Goal: Task Accomplishment & Management: Manage account settings

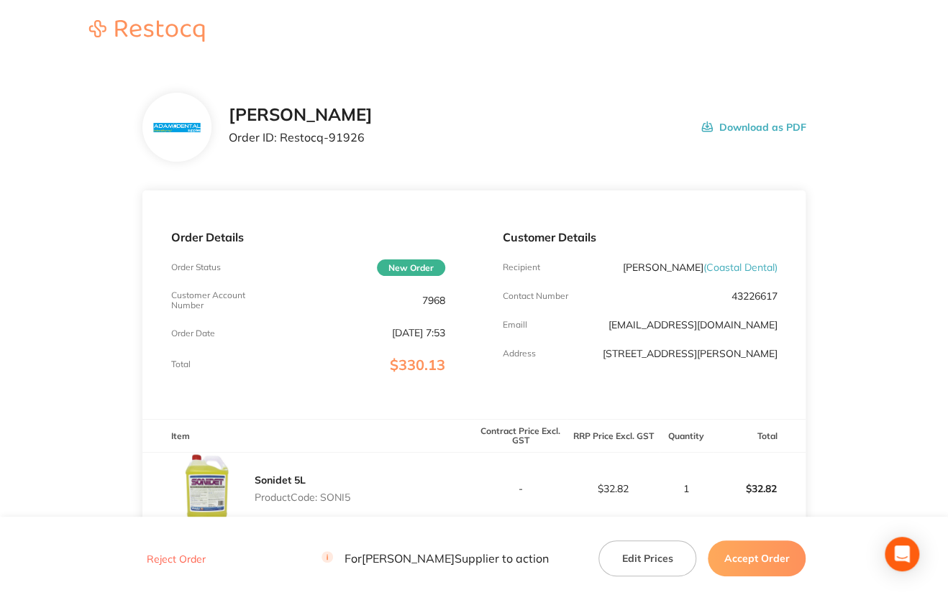
click at [426, 299] on p "7968" at bounding box center [433, 301] width 23 height 12
copy p "7968"
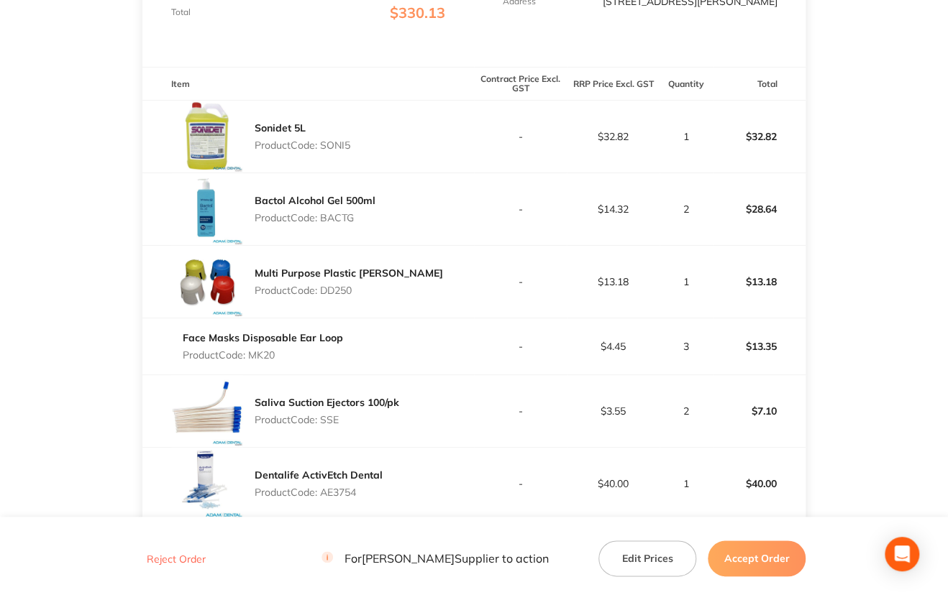
scroll to position [280, 0]
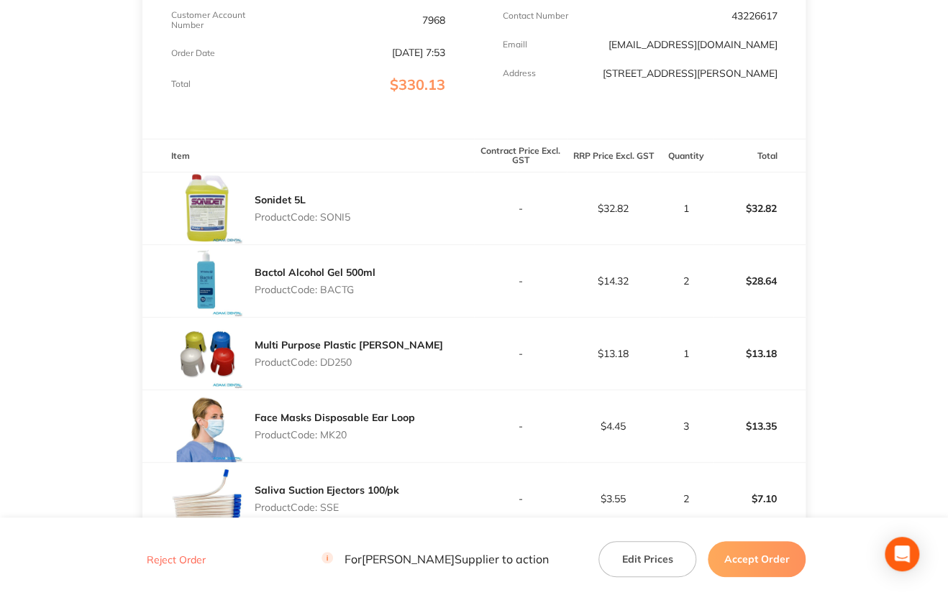
click at [336, 219] on p "Product Code: SONI5" at bounding box center [303, 217] width 96 height 12
copy p "SONI5"
click at [345, 288] on p "Product Code: BACTG" at bounding box center [315, 290] width 121 height 12
click at [347, 288] on p "Product Code: BACTG" at bounding box center [315, 290] width 121 height 12
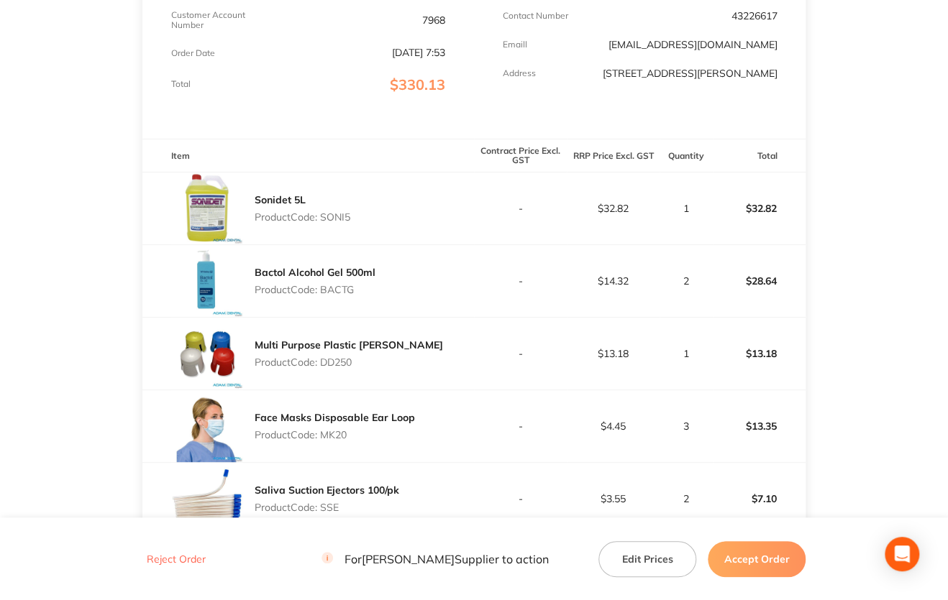
copy p "BACTG"
click at [329, 365] on p "Product Code: DD250" at bounding box center [349, 363] width 188 height 12
copy p "DD250"
click at [327, 436] on p "Product Code: MK20" at bounding box center [335, 435] width 160 height 12
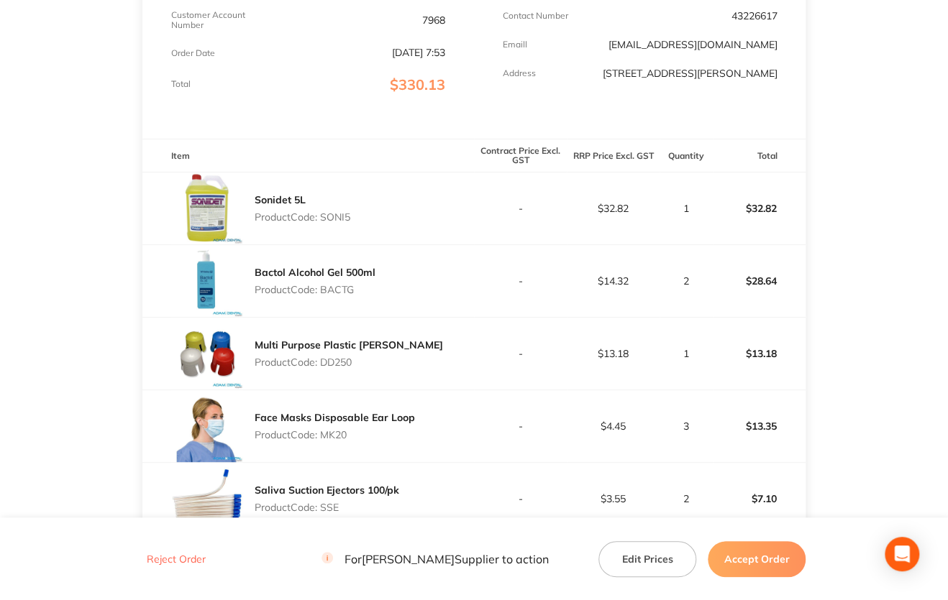
click at [327, 436] on p "Product Code: MK20" at bounding box center [335, 435] width 160 height 12
copy p "MK20"
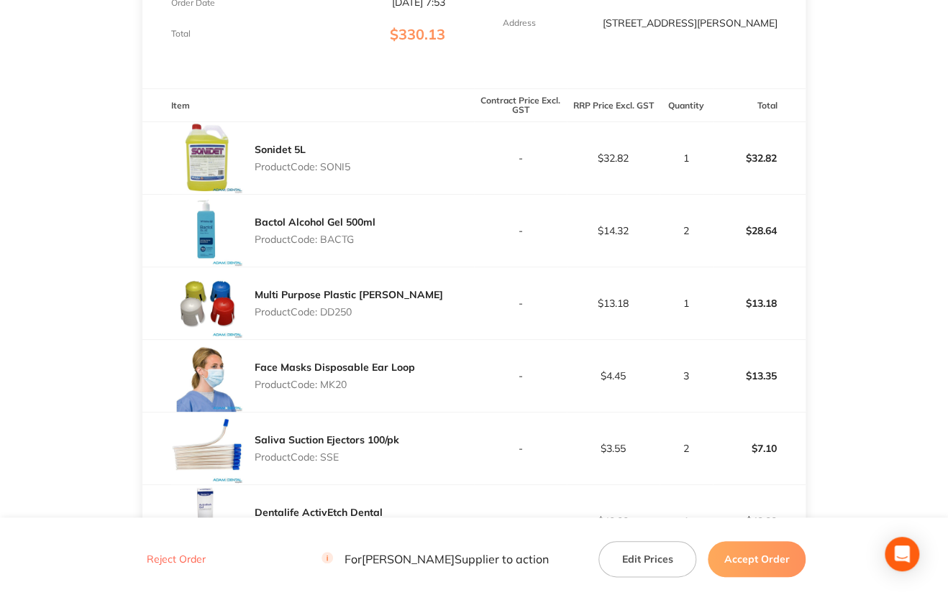
scroll to position [424, 0]
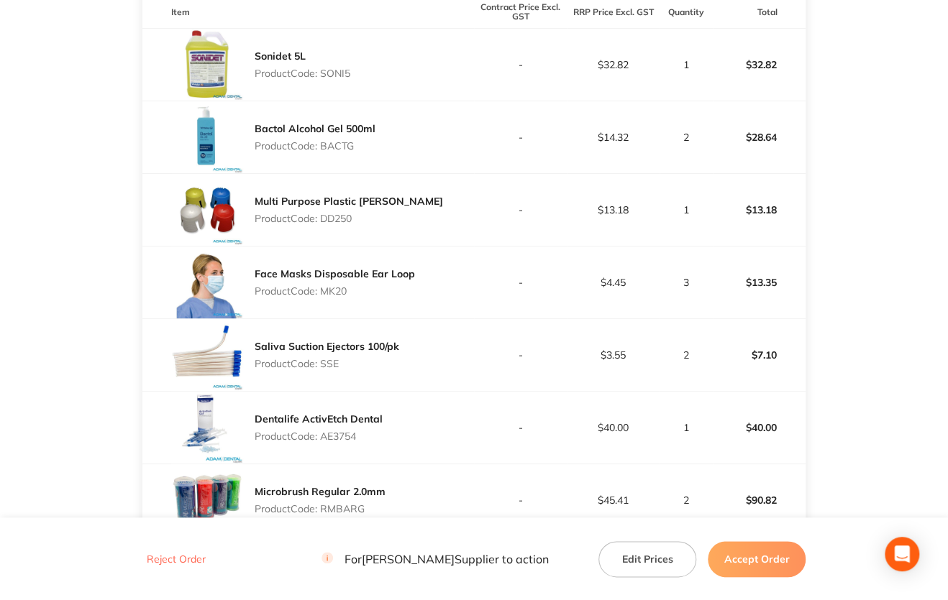
click at [329, 358] on p "Product Code: SSE" at bounding box center [327, 364] width 145 height 12
copy p "SSE"
click at [324, 435] on p "Product Code: AE3754" at bounding box center [319, 437] width 128 height 12
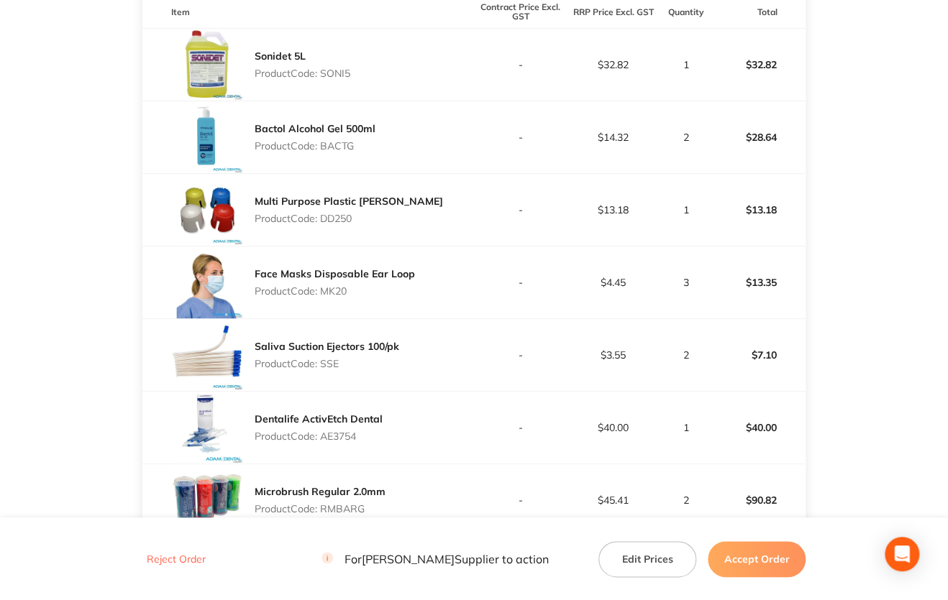
copy p "AE3754"
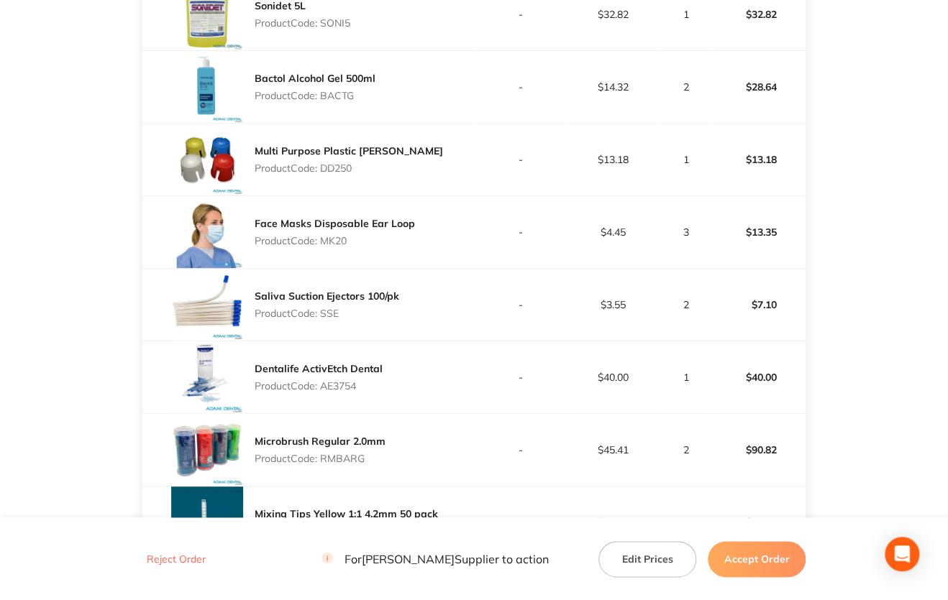
scroll to position [568, 0]
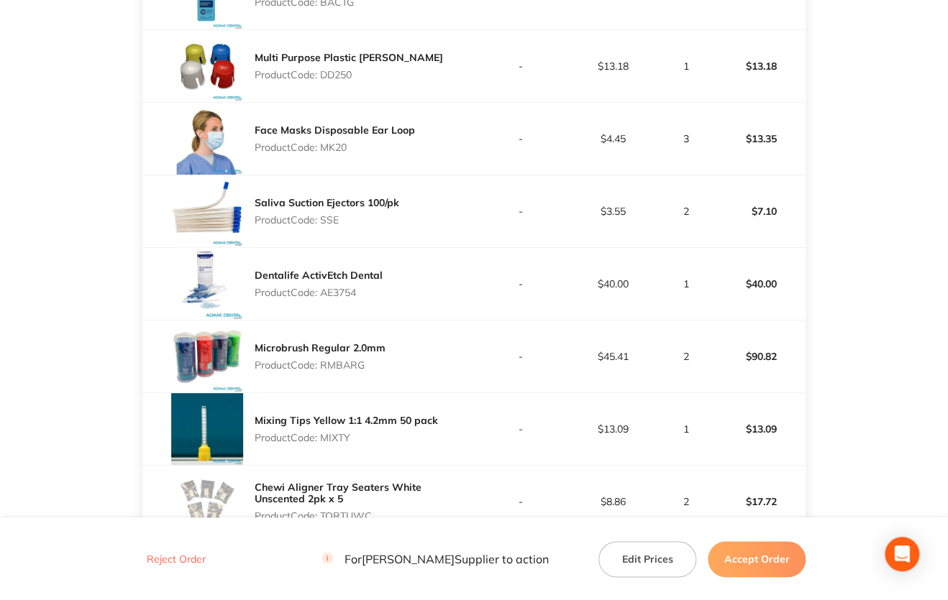
click at [346, 362] on p "Product Code: RMBARG" at bounding box center [320, 365] width 131 height 12
copy p "RMBARG"
click at [326, 439] on p "Product Code: MIXTY" at bounding box center [346, 438] width 183 height 12
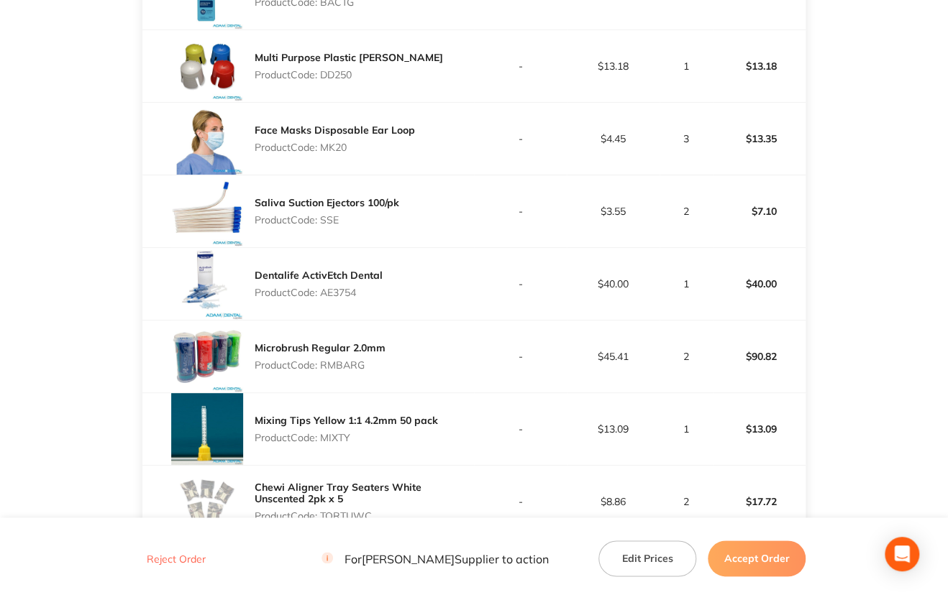
copy p "MIXTY"
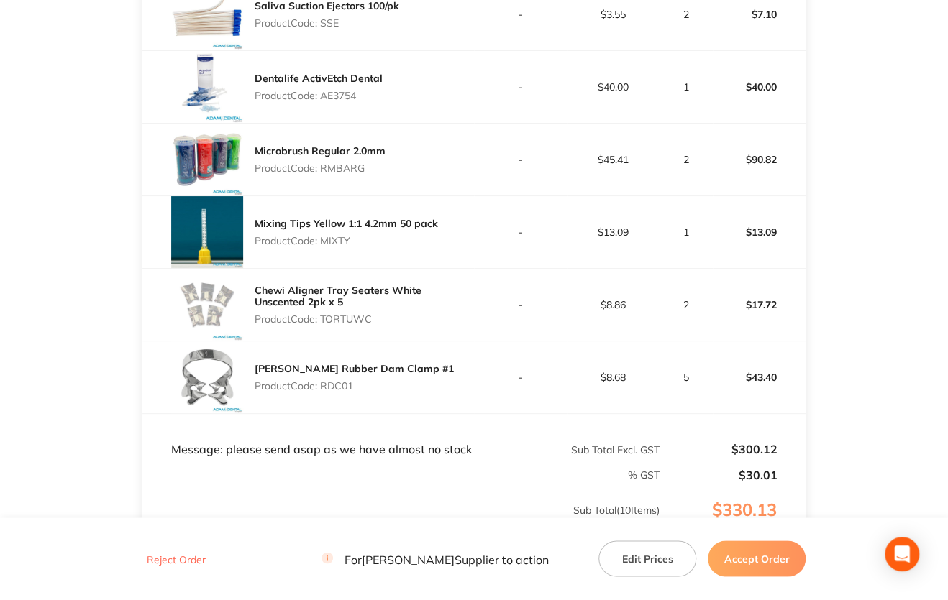
scroll to position [784, 0]
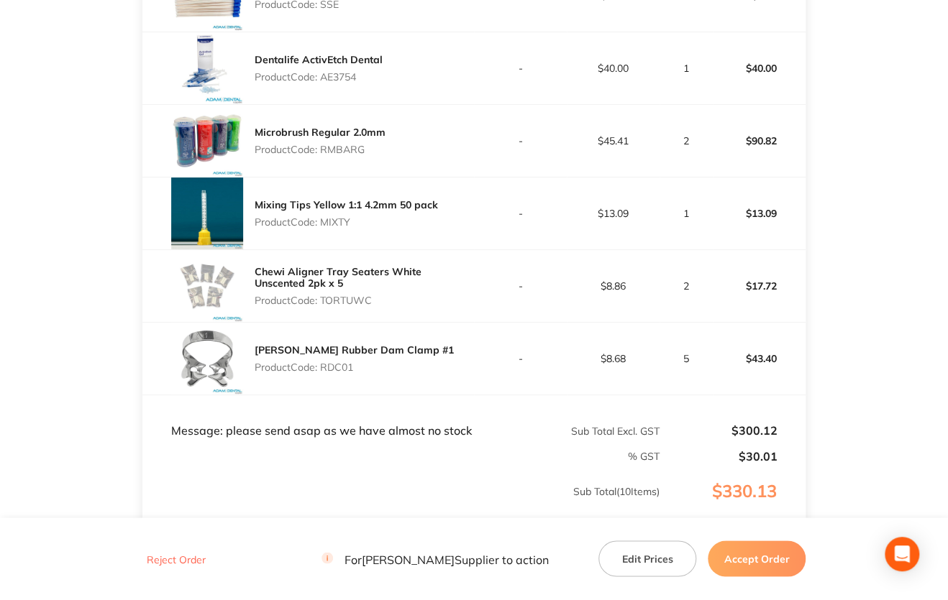
click at [349, 301] on p "Product Code: TORTUWC" at bounding box center [364, 301] width 219 height 12
copy p "TORTUWC"
click at [344, 367] on p "Product Code: RDC01" at bounding box center [354, 368] width 199 height 12
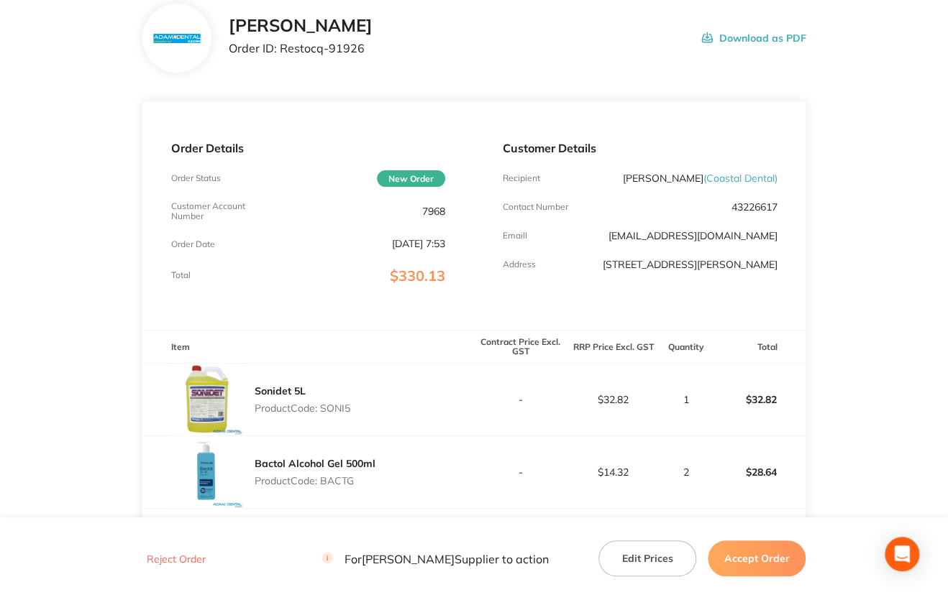
scroll to position [65, 0]
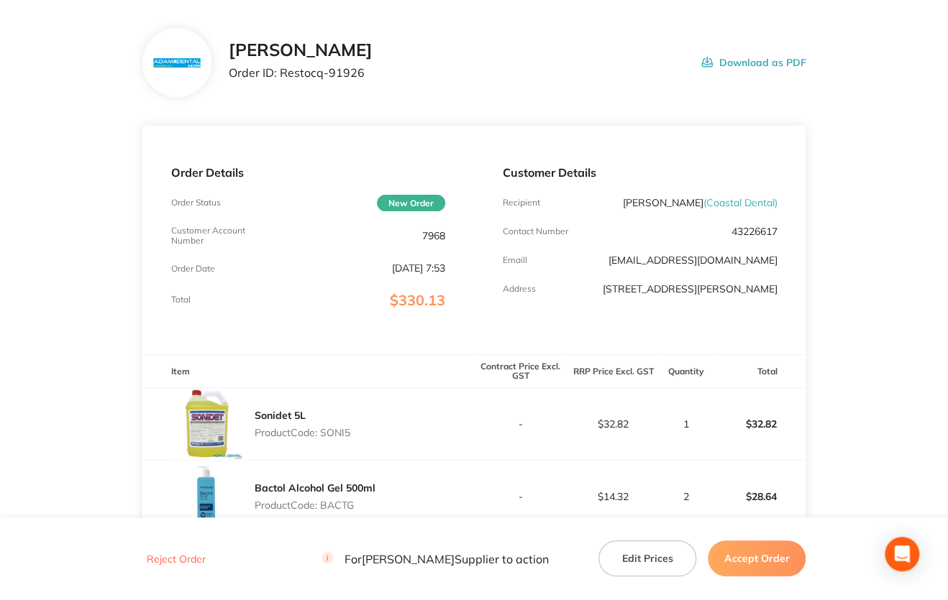
click at [430, 234] on p "7968" at bounding box center [433, 236] width 23 height 12
drag, startPoint x: 281, startPoint y: 74, endPoint x: 413, endPoint y: 76, distance: 132.3
click at [413, 76] on div "[PERSON_NAME] Order ID: Restocq- 91926 Download as PDF" at bounding box center [517, 62] width 577 height 45
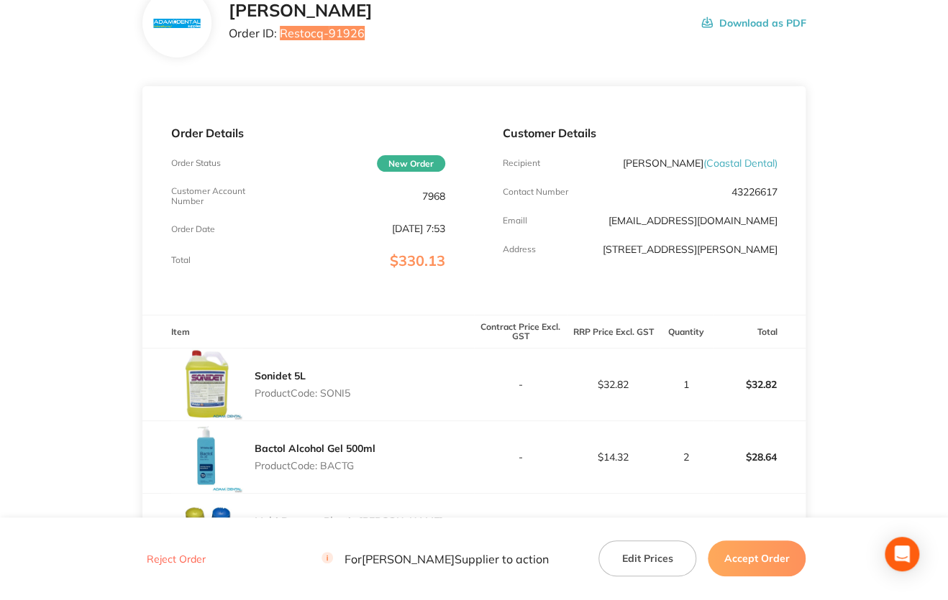
scroll to position [208, 0]
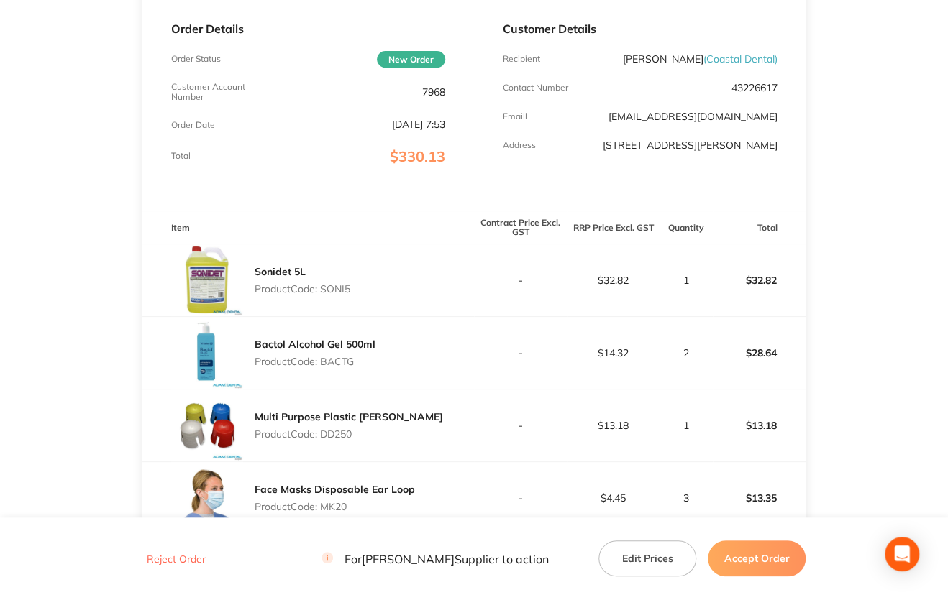
click at [334, 289] on p "Product Code: SONI5" at bounding box center [303, 289] width 96 height 12
click at [336, 359] on p "Product Code: BACTG" at bounding box center [315, 362] width 121 height 12
click at [334, 430] on p "Product Code: DD250" at bounding box center [349, 434] width 188 height 12
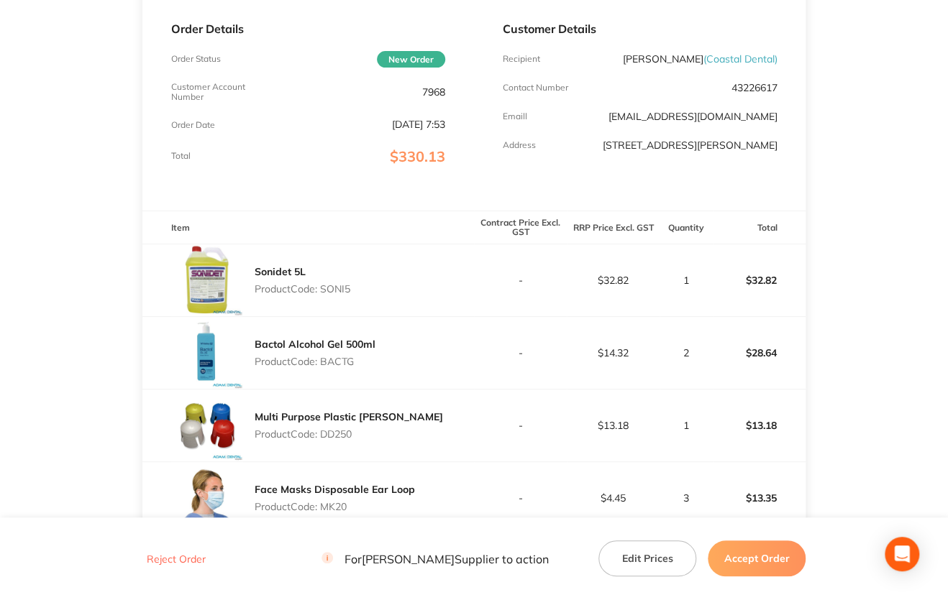
click at [334, 430] on p "Product Code: DD250" at bounding box center [349, 434] width 188 height 12
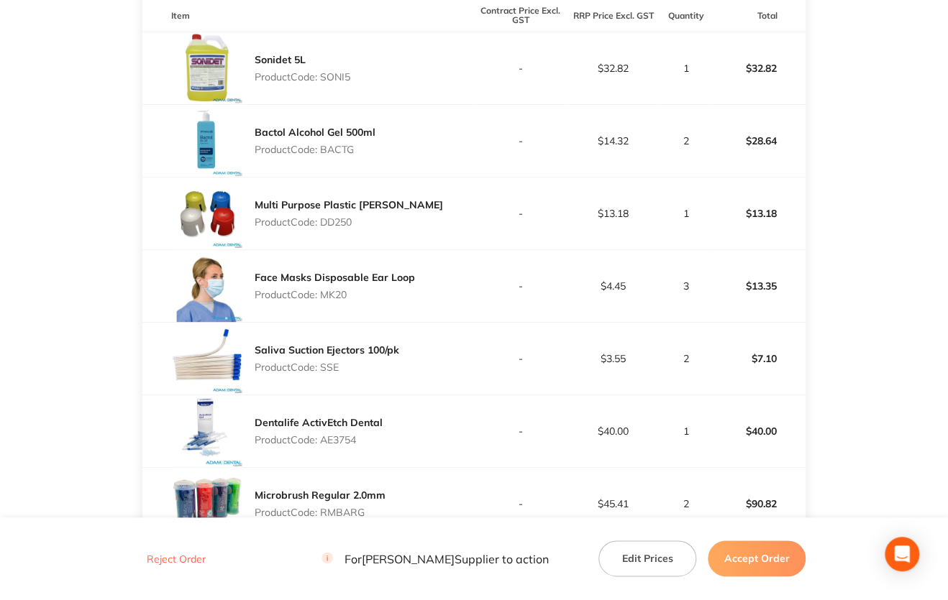
scroll to position [424, 0]
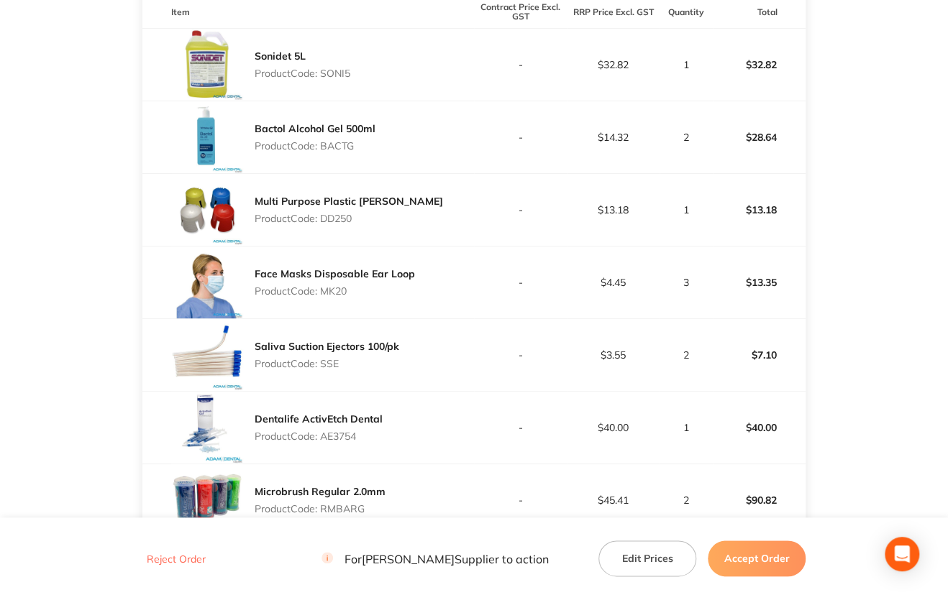
click at [331, 293] on p "Product Code: MK20" at bounding box center [335, 291] width 160 height 12
click at [329, 359] on p "Product Code: SSE" at bounding box center [327, 364] width 145 height 12
click at [340, 436] on p "Product Code: AE3754" at bounding box center [319, 437] width 128 height 12
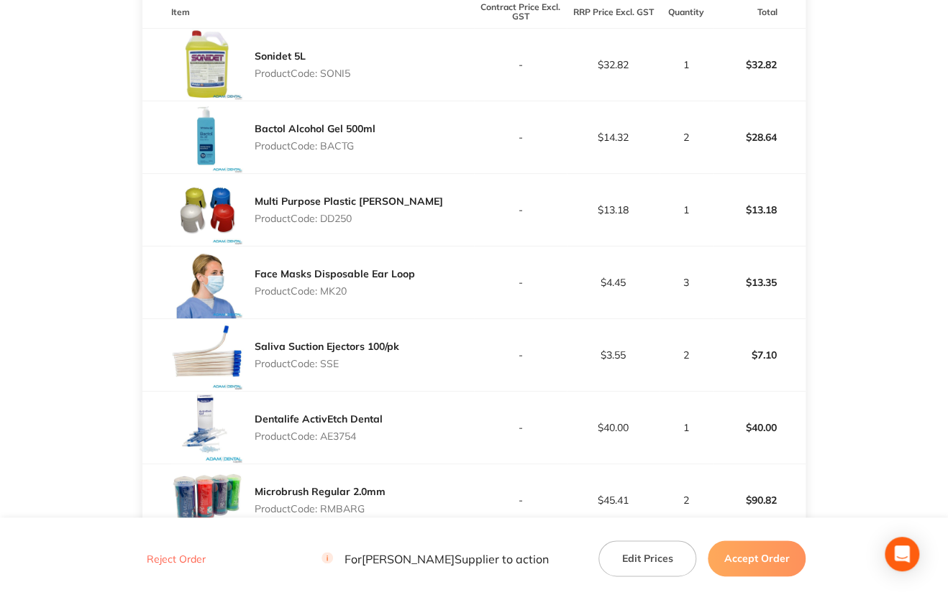
click at [340, 436] on p "Product Code: AE3754" at bounding box center [319, 437] width 128 height 12
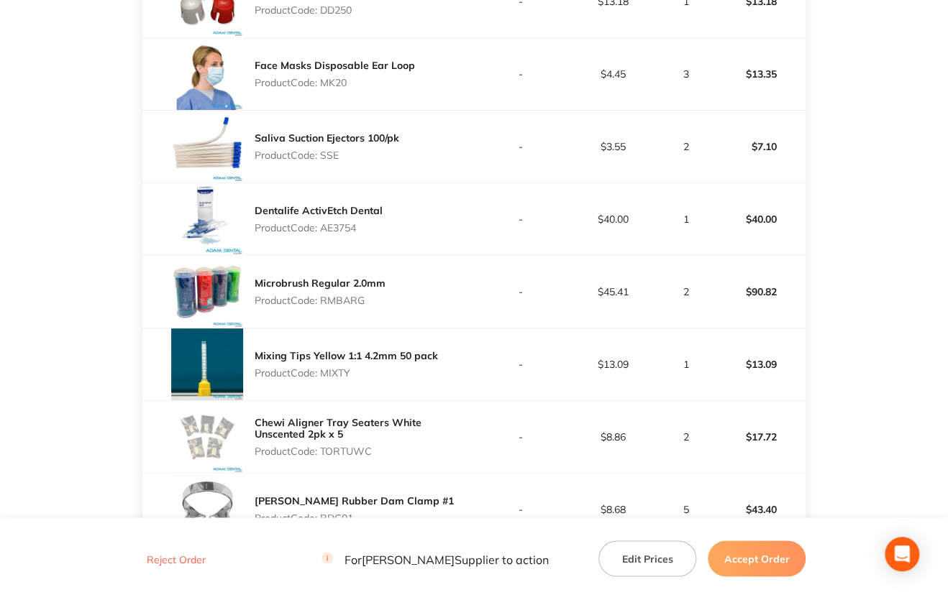
scroll to position [640, 0]
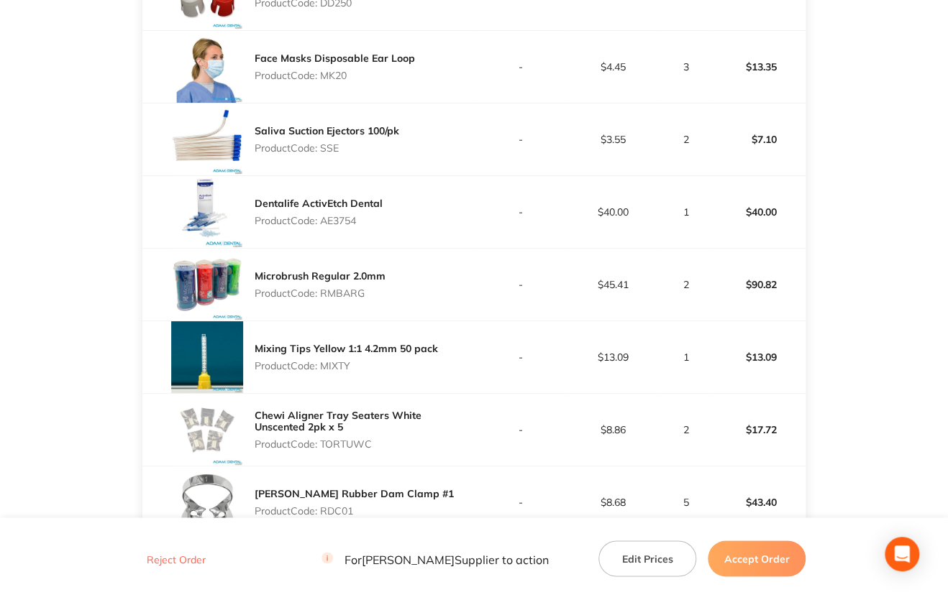
click at [344, 294] on p "Product Code: RMBARG" at bounding box center [320, 294] width 131 height 12
click at [331, 365] on p "Product Code: MIXTY" at bounding box center [346, 366] width 183 height 12
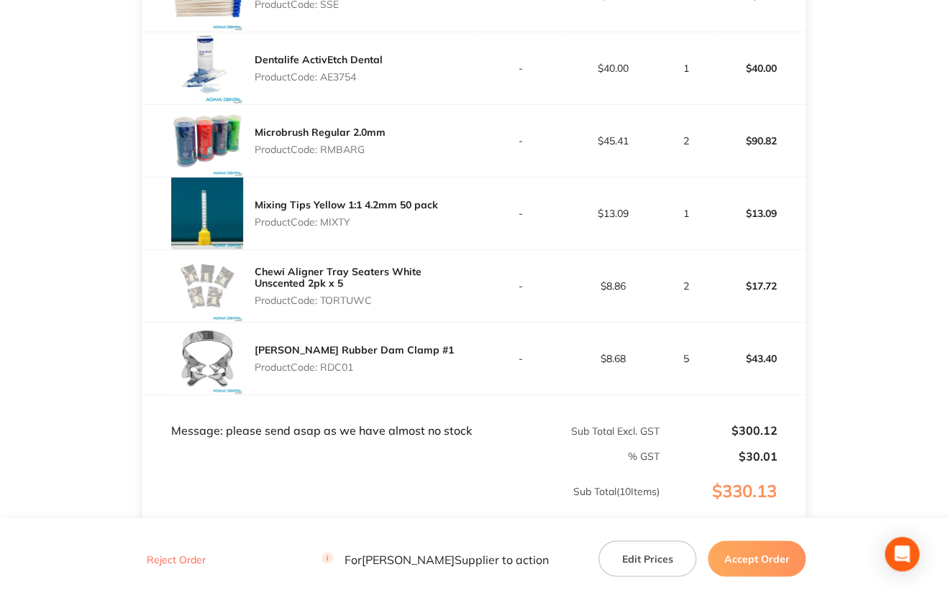
click at [345, 299] on p "Product Code: TORTUWC" at bounding box center [364, 301] width 219 height 12
click at [333, 365] on p "Product Code: RDC01" at bounding box center [354, 368] width 199 height 12
click at [748, 561] on button "Accept Order" at bounding box center [756, 559] width 98 height 36
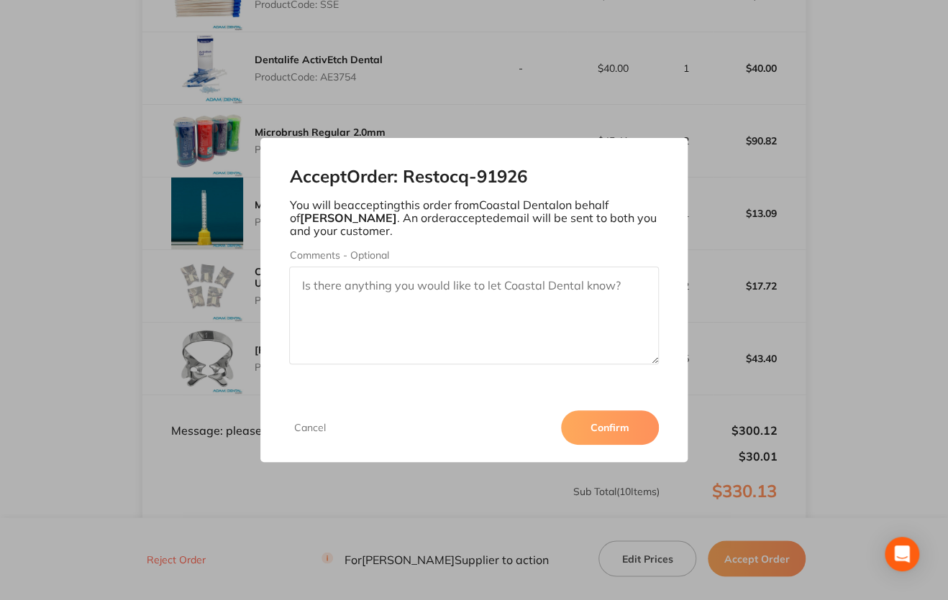
click at [600, 434] on button "Confirm" at bounding box center [610, 428] width 98 height 35
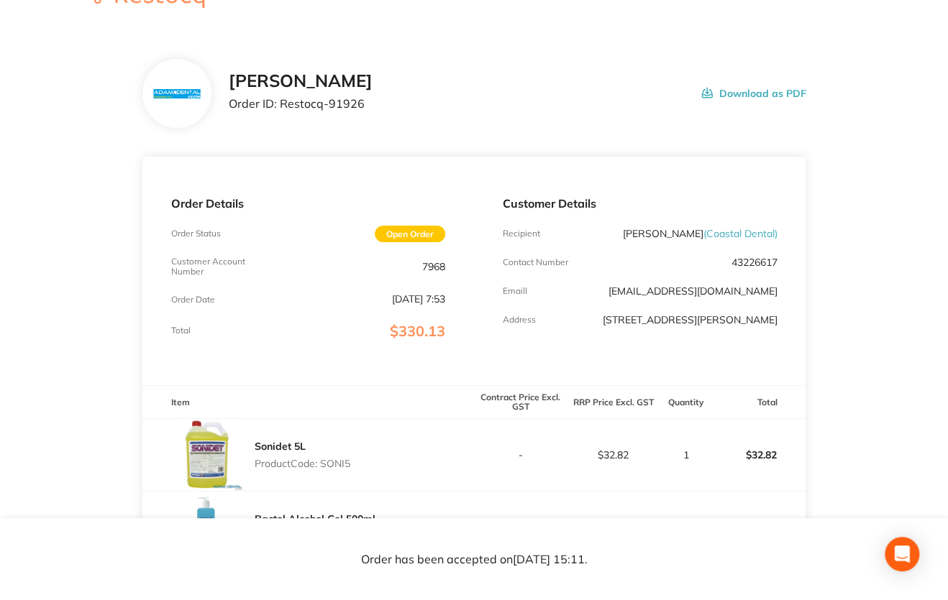
scroll to position [0, 0]
